Goal: Task Accomplishment & Management: Manage account settings

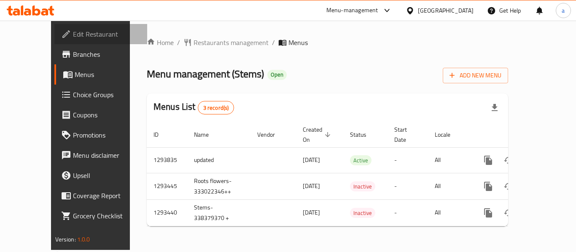
click at [73, 33] on span "Edit Restaurant" at bounding box center [106, 34] width 67 height 10
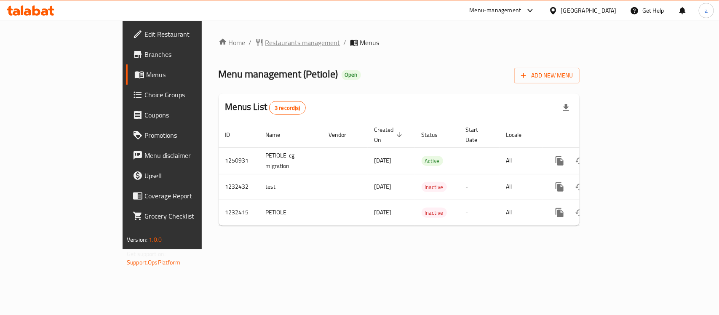
click at [266, 48] on span "Restaurants management" at bounding box center [303, 43] width 75 height 10
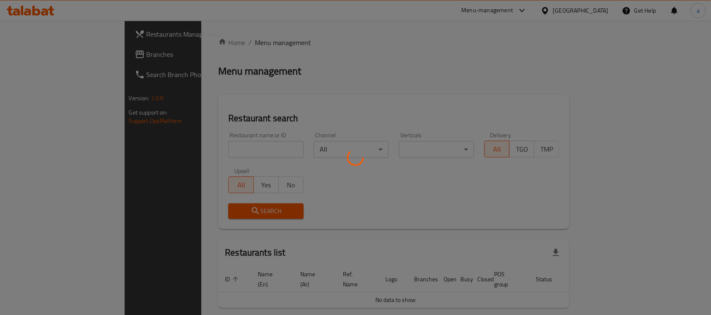
click at [207, 145] on div at bounding box center [355, 157] width 711 height 315
click at [27, 55] on div at bounding box center [355, 157] width 711 height 315
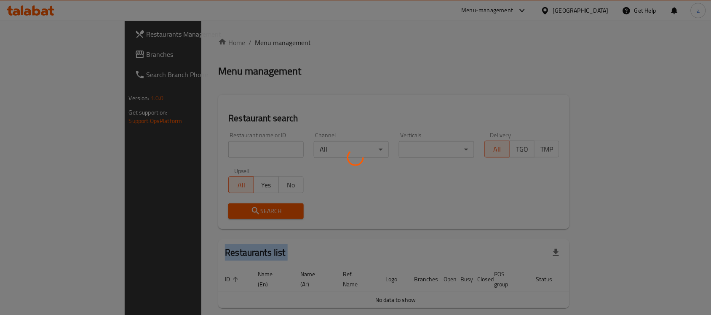
click at [27, 55] on div at bounding box center [355, 157] width 711 height 315
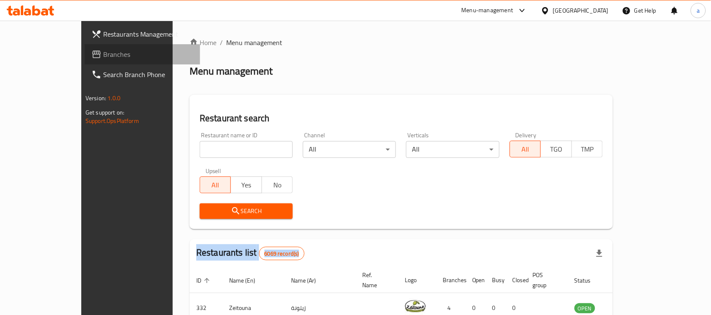
click at [103, 55] on span "Branches" at bounding box center [148, 54] width 90 height 10
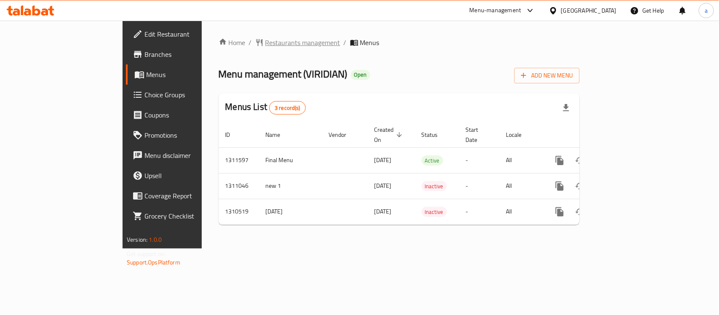
click at [266, 43] on span "Restaurants management" at bounding box center [303, 43] width 75 height 10
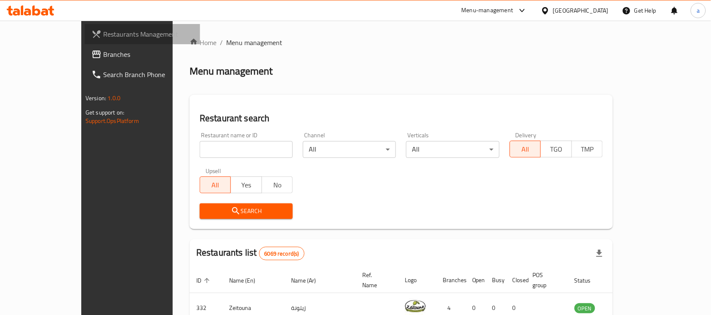
click at [103, 30] on span "Restaurants Management" at bounding box center [148, 34] width 90 height 10
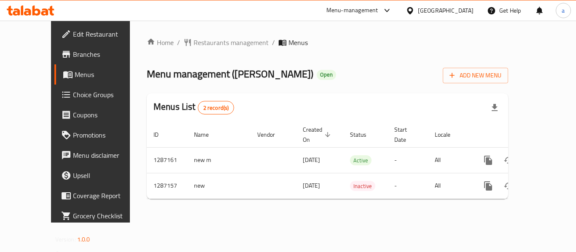
click at [461, 14] on div "Qatar" at bounding box center [446, 10] width 56 height 9
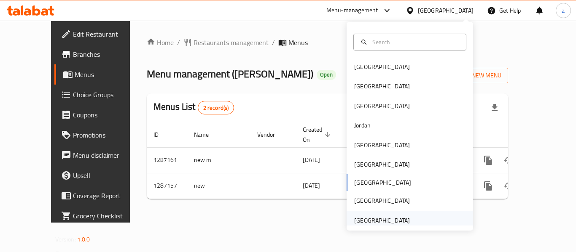
click at [373, 220] on div "United Arab Emirates" at bounding box center [382, 220] width 56 height 9
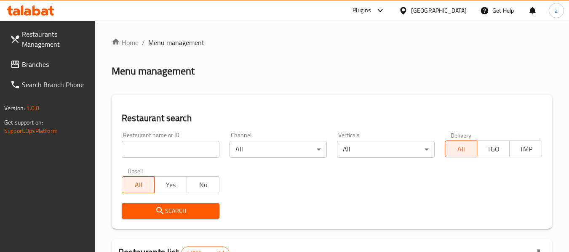
click at [41, 69] on span "Branches" at bounding box center [55, 64] width 67 height 10
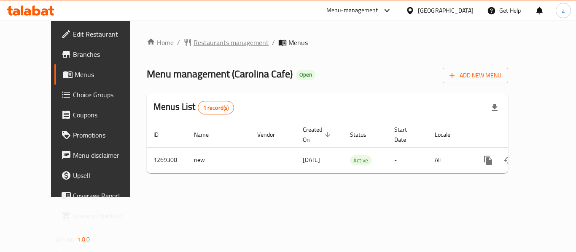
click at [204, 39] on span "Restaurants management" at bounding box center [230, 43] width 75 height 10
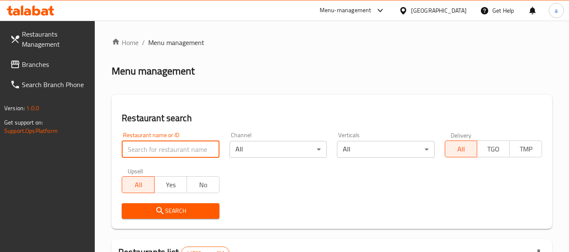
click at [195, 148] on input "search" at bounding box center [170, 149] width 97 height 17
paste input "688566"
type input "688566"
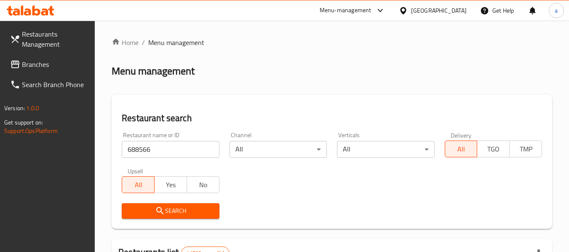
click at [172, 217] on button "Search" at bounding box center [170, 212] width 97 height 16
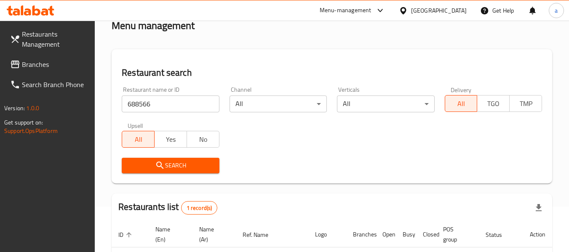
scroll to position [123, 0]
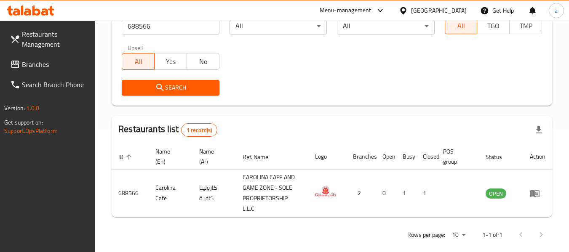
click at [427, 6] on div "United Arab Emirates" at bounding box center [439, 10] width 56 height 9
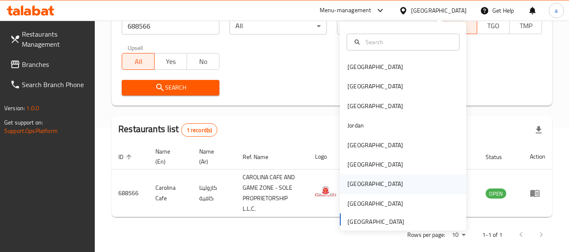
click at [348, 185] on div "Qatar" at bounding box center [376, 184] width 56 height 9
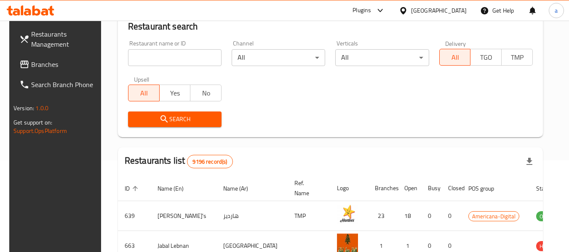
scroll to position [123, 0]
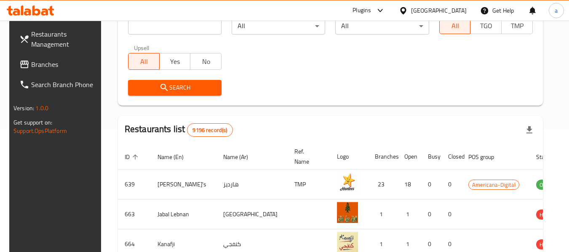
drag, startPoint x: 32, startPoint y: 65, endPoint x: 10, endPoint y: 73, distance: 23.9
click at [32, 65] on span "Branches" at bounding box center [64, 64] width 67 height 10
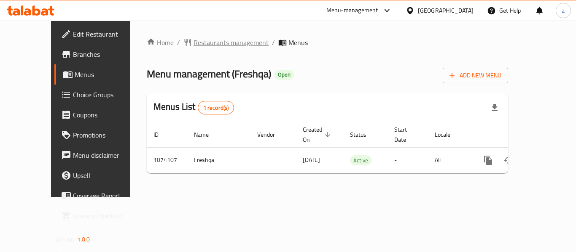
click at [201, 43] on span "Restaurants management" at bounding box center [230, 43] width 75 height 10
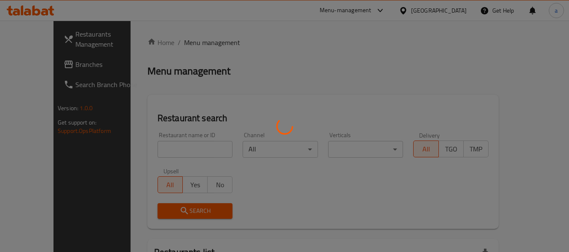
click at [154, 153] on div at bounding box center [284, 126] width 569 height 252
click at [169, 148] on div at bounding box center [284, 126] width 569 height 252
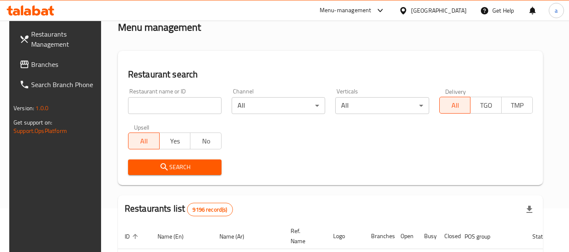
scroll to position [84, 0]
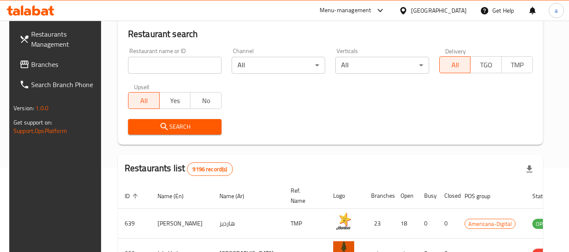
click at [197, 57] on input "search" at bounding box center [175, 65] width 94 height 17
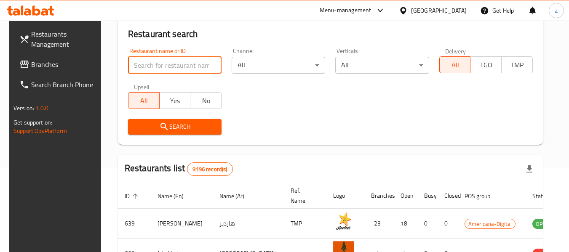
paste input "663845"
type input "663845"
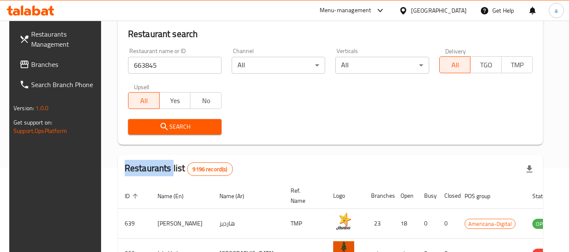
click at [131, 135] on div "Search" at bounding box center [175, 127] width 104 height 26
click at [137, 128] on span "Search" at bounding box center [175, 127] width 80 height 11
click at [137, 128] on div at bounding box center [284, 126] width 569 height 252
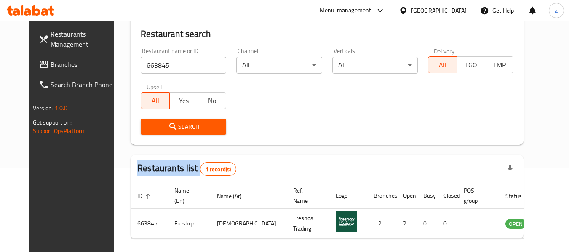
click at [406, 8] on icon at bounding box center [403, 10] width 6 height 7
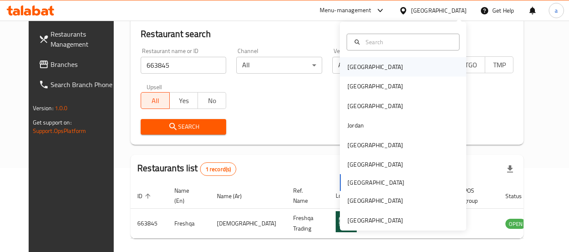
click at [357, 65] on div "[GEOGRAPHIC_DATA]" at bounding box center [376, 66] width 56 height 9
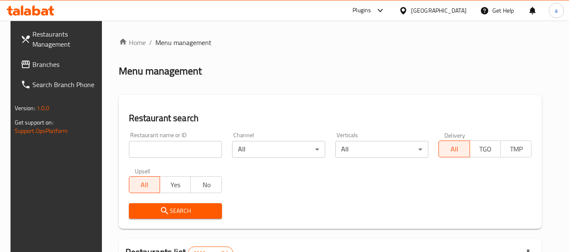
click at [43, 67] on span "Branches" at bounding box center [65, 64] width 67 height 10
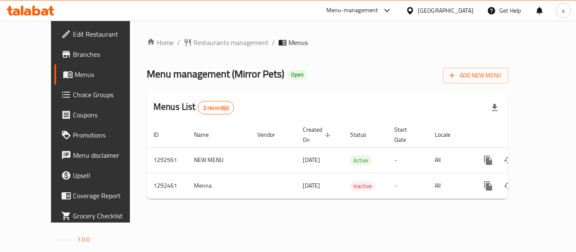
click at [66, 26] on link "Edit Restaurant" at bounding box center [100, 34] width 93 height 20
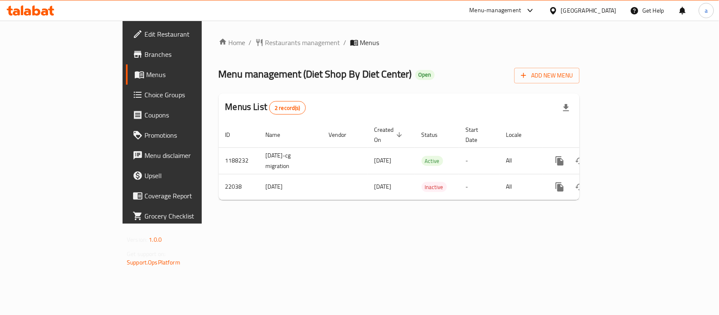
click at [605, 16] on div "Qatar" at bounding box center [582, 10] width 81 height 20
click at [602, 9] on div "Qatar" at bounding box center [589, 10] width 56 height 9
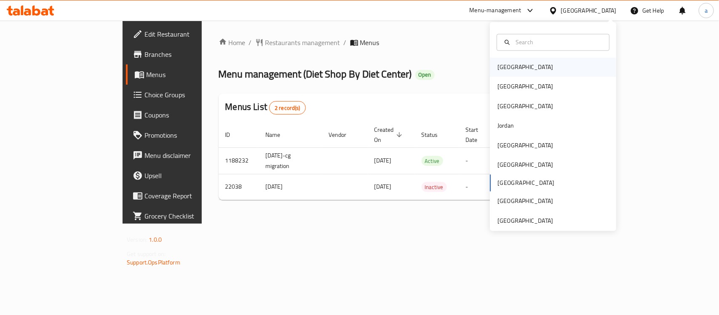
click at [510, 62] on div "[GEOGRAPHIC_DATA]" at bounding box center [525, 67] width 69 height 19
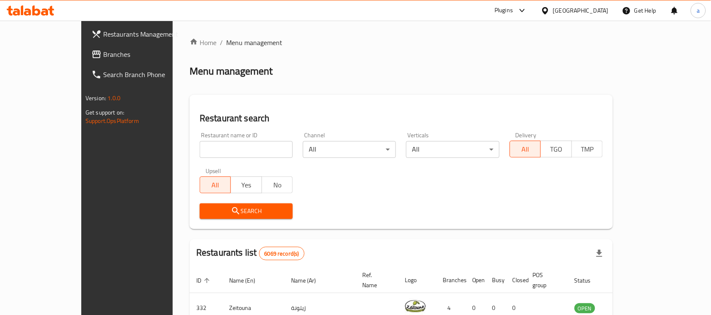
click at [103, 58] on span "Branches" at bounding box center [148, 54] width 90 height 10
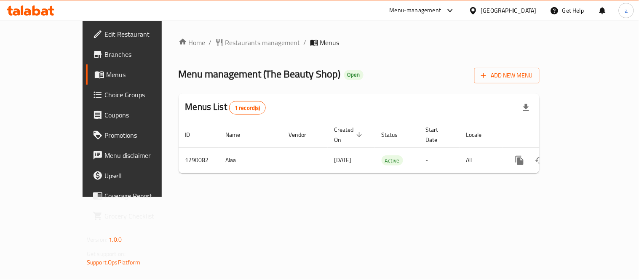
click at [228, 49] on div "Home / Restaurants management / Menus Menu management ( The Beauty Shop ) Open …" at bounding box center [359, 109] width 361 height 143
click at [227, 43] on span "Restaurants management" at bounding box center [262, 43] width 75 height 10
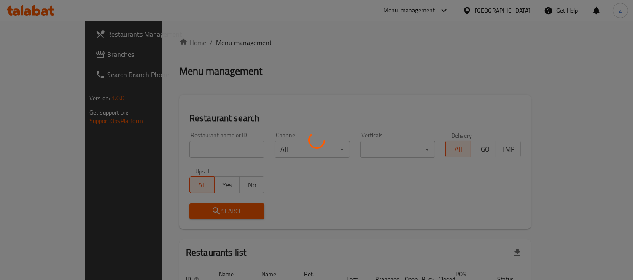
click at [27, 55] on div at bounding box center [316, 140] width 633 height 280
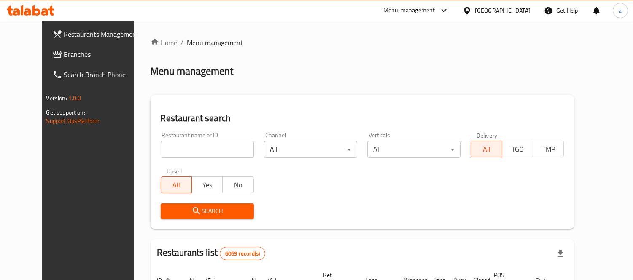
click at [64, 50] on span "Branches" at bounding box center [102, 54] width 77 height 10
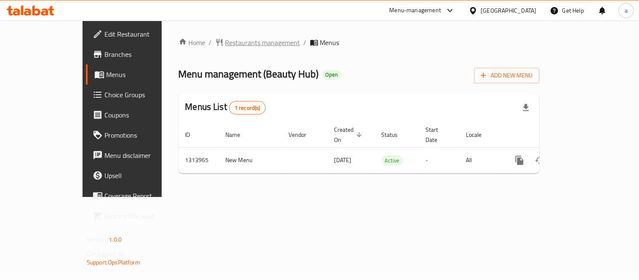
click at [231, 43] on span "Restaurants management" at bounding box center [262, 43] width 75 height 10
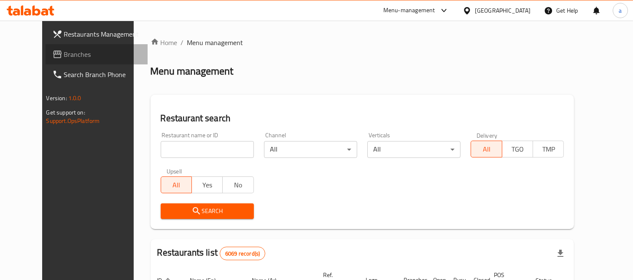
click at [64, 49] on span "Branches" at bounding box center [102, 54] width 77 height 10
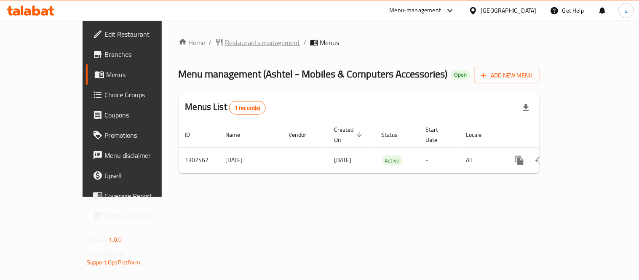
click at [225, 46] on span "Restaurants management" at bounding box center [262, 43] width 75 height 10
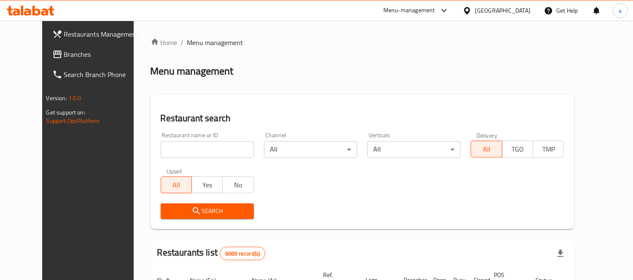
click at [46, 59] on link "Branches" at bounding box center [97, 54] width 102 height 20
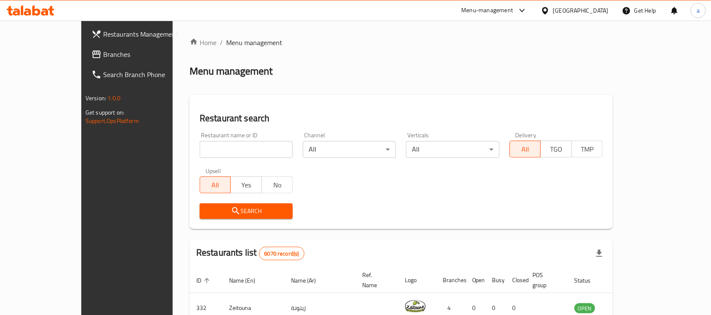
click at [103, 54] on span "Branches" at bounding box center [148, 54] width 90 height 10
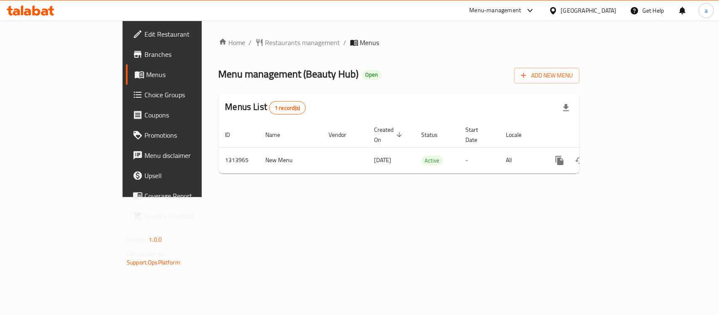
click at [145, 35] on span "Edit Restaurant" at bounding box center [190, 34] width 91 height 10
click at [605, 15] on div "[GEOGRAPHIC_DATA]" at bounding box center [589, 10] width 56 height 9
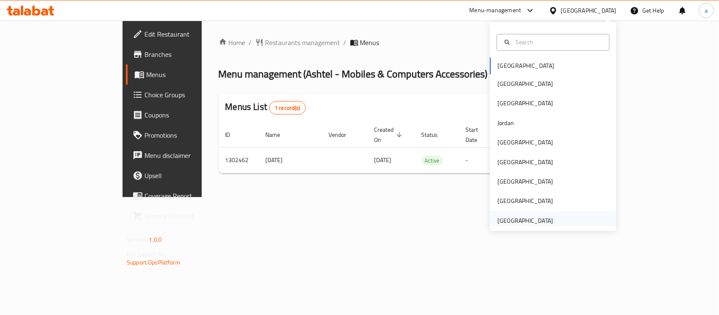
click at [498, 218] on div "[GEOGRAPHIC_DATA]" at bounding box center [526, 220] width 56 height 9
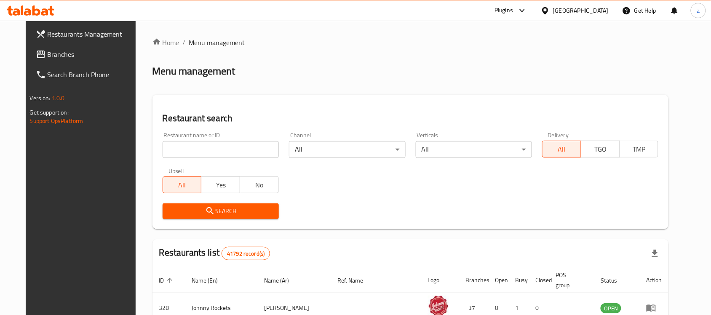
click at [48, 51] on span "Branches" at bounding box center [93, 54] width 90 height 10
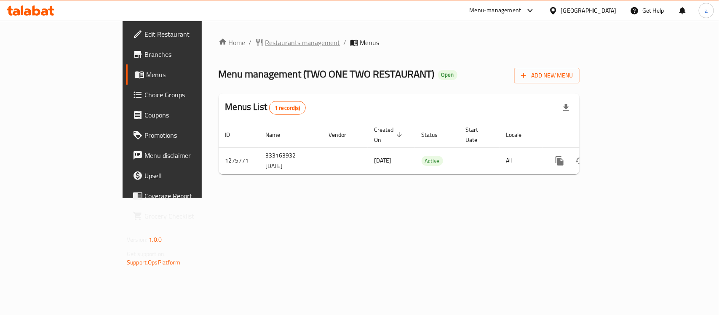
click at [266, 43] on span "Restaurants management" at bounding box center [303, 43] width 75 height 10
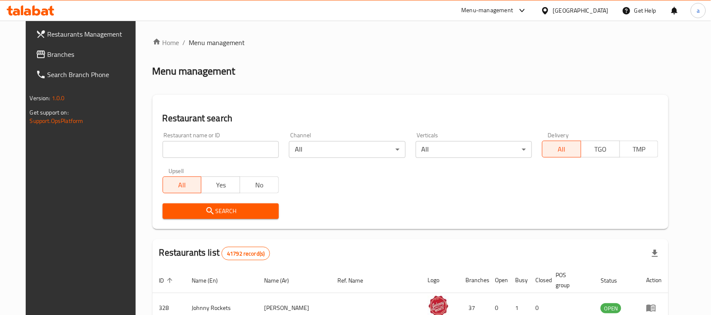
click at [569, 5] on div at bounding box center [355, 157] width 711 height 315
click at [568, 7] on div "[GEOGRAPHIC_DATA]" at bounding box center [581, 10] width 56 height 9
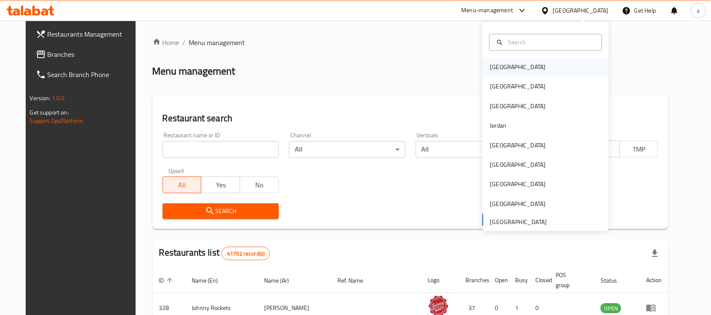
click at [497, 67] on div "[GEOGRAPHIC_DATA]" at bounding box center [519, 67] width 56 height 9
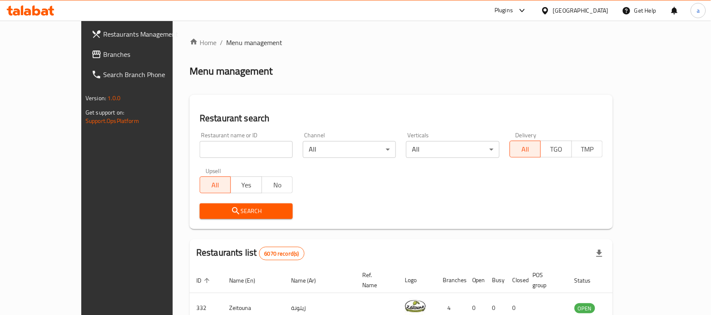
click at [85, 62] on link "Branches" at bounding box center [142, 54] width 115 height 20
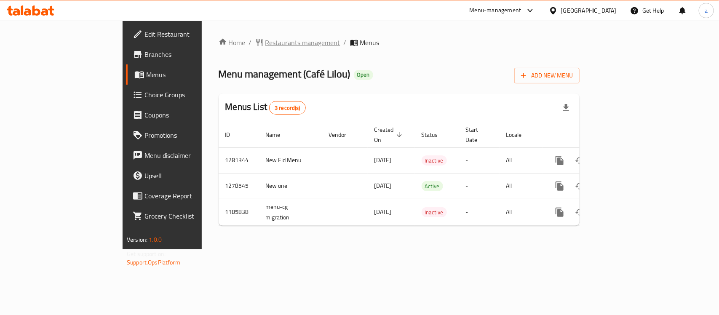
click at [266, 38] on span "Restaurants management" at bounding box center [303, 43] width 75 height 10
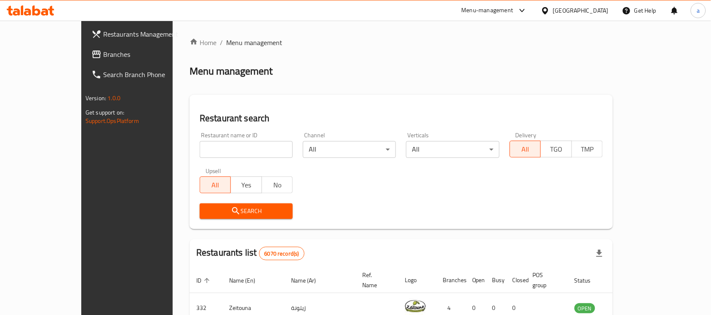
click at [103, 57] on span "Branches" at bounding box center [148, 54] width 90 height 10
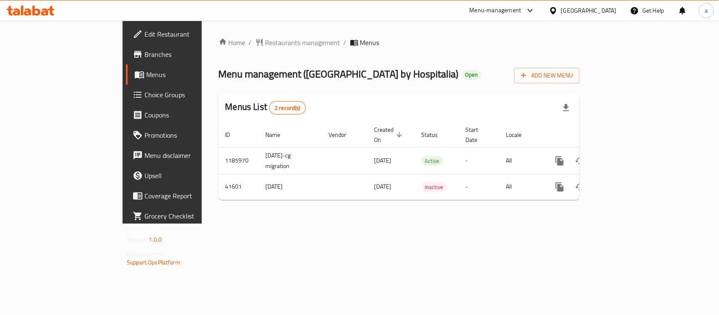
click at [116, 21] on ul "Edit Restaurant Branches Menus Choice Groups Coupons Promotions Menu disclaimer…" at bounding box center [179, 125] width 126 height 209
click at [145, 30] on span "Edit Restaurant" at bounding box center [190, 34] width 91 height 10
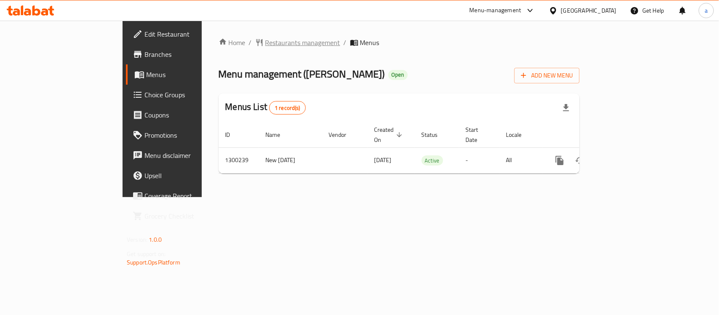
click at [266, 40] on span "Restaurants management" at bounding box center [303, 43] width 75 height 10
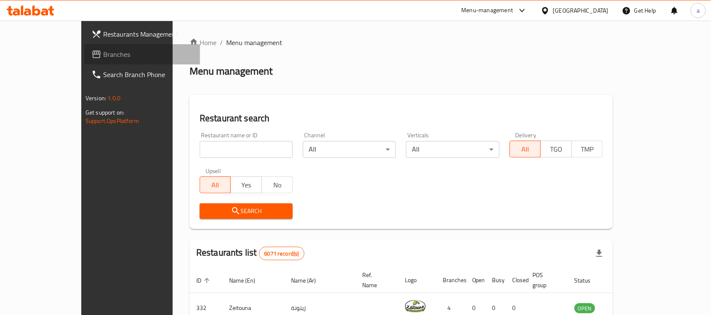
click at [85, 59] on link "Branches" at bounding box center [142, 54] width 115 height 20
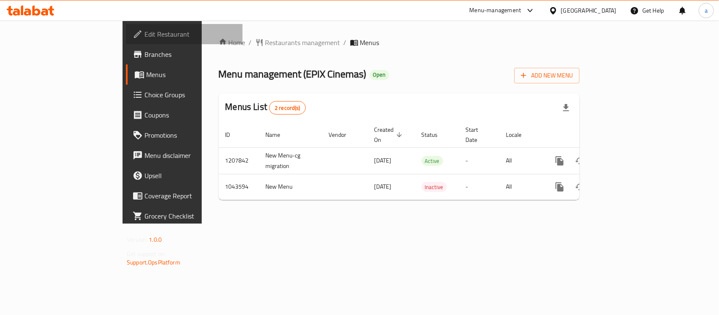
click at [126, 28] on link "Edit Restaurant" at bounding box center [184, 34] width 117 height 20
